Goal: Transaction & Acquisition: Purchase product/service

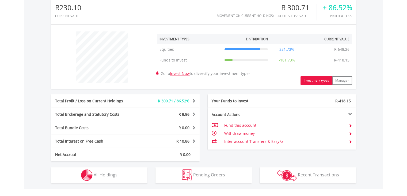
scroll to position [225, 0]
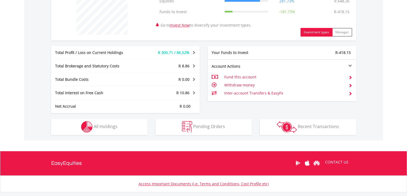
click at [351, 85] on span at bounding box center [351, 85] width 4 height 4
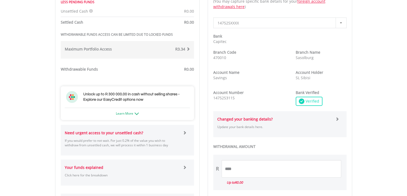
scroll to position [214, 0]
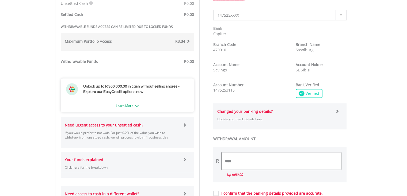
click at [252, 159] on input "****" at bounding box center [282, 160] width 120 height 17
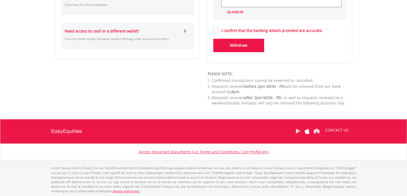
scroll to position [372, 0]
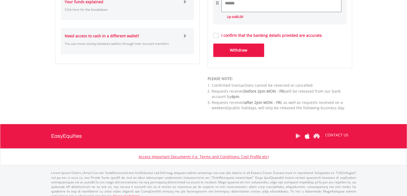
type input "******"
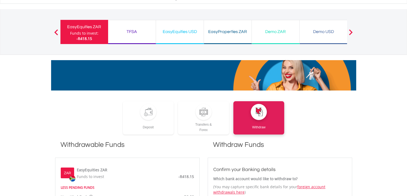
scroll to position [0, 0]
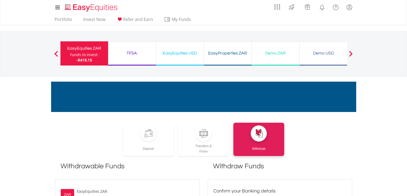
click at [55, 53] on span at bounding box center [56, 54] width 4 height 6
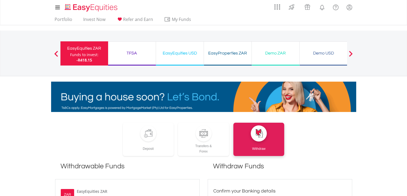
click at [57, 53] on span at bounding box center [56, 54] width 4 height 6
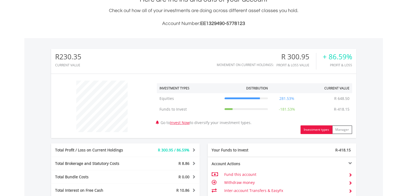
scroll to position [129, 0]
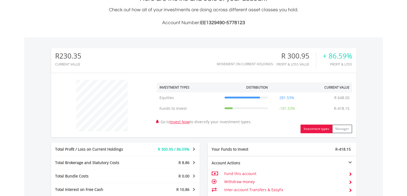
click at [302, 56] on div "R 300.95" at bounding box center [297, 56] width 40 height 8
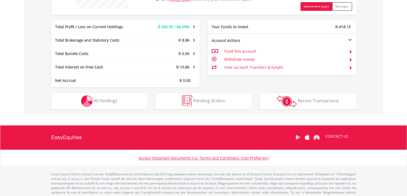
scroll to position [257, 0]
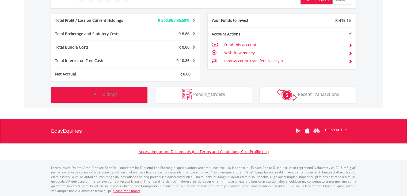
click at [122, 93] on button "Holdings All Holdings" at bounding box center [99, 95] width 96 height 16
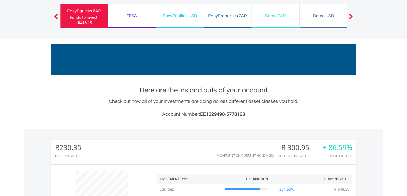
scroll to position [22, 0]
